Goal: Find specific page/section

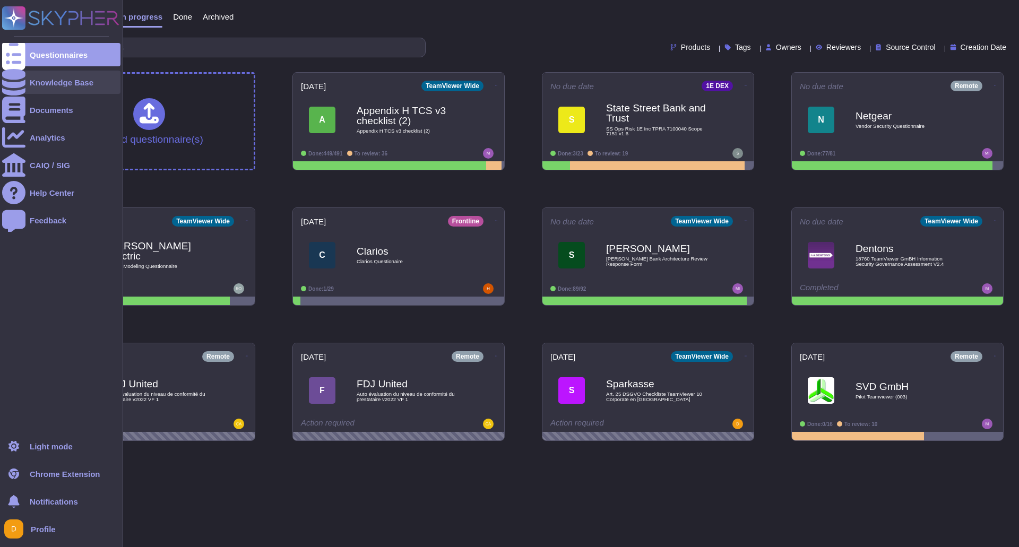
click at [47, 86] on div "Knowledge Base" at bounding box center [62, 83] width 64 height 8
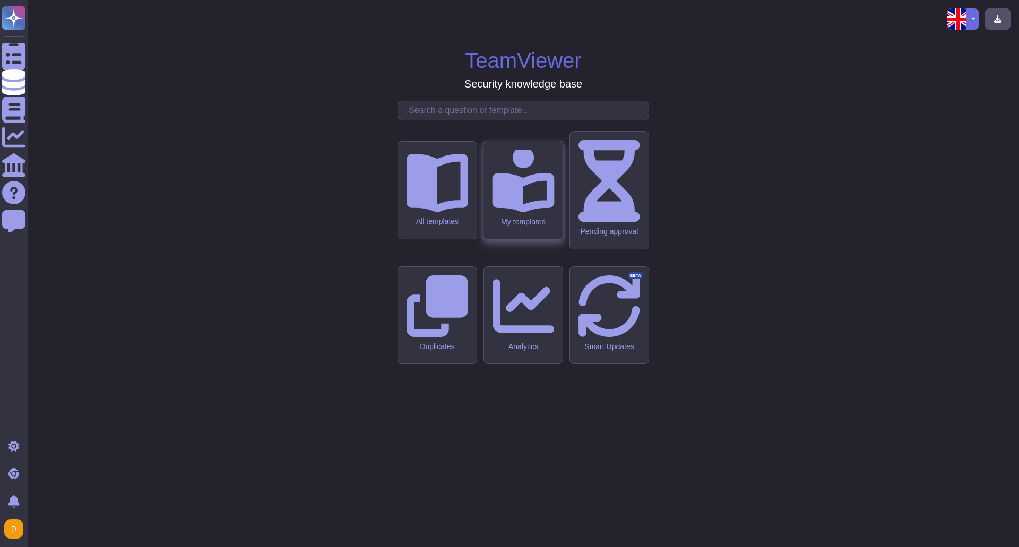
click at [518, 227] on div "My templates" at bounding box center [523, 222] width 62 height 9
